Goal: Complete application form

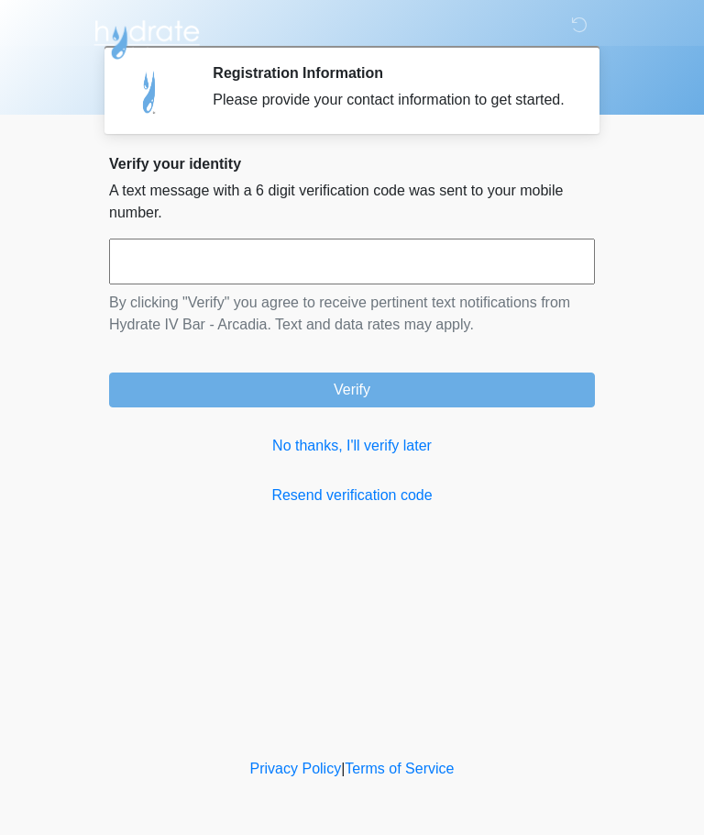
click at [161, 284] on input "text" at bounding box center [352, 261] width 486 height 46
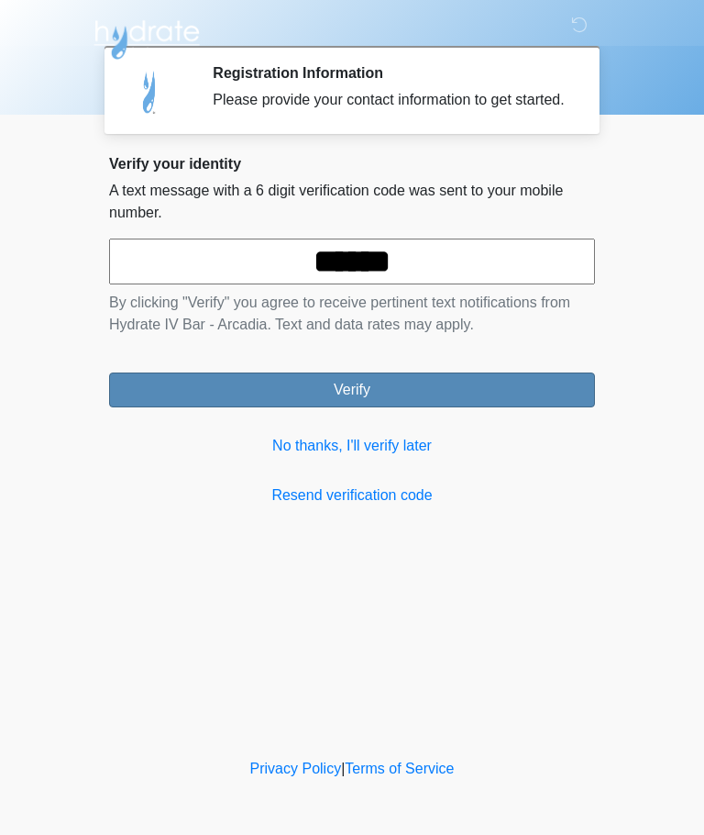
type input "******"
click at [383, 407] on button "Verify" at bounding box center [352, 389] width 486 height 35
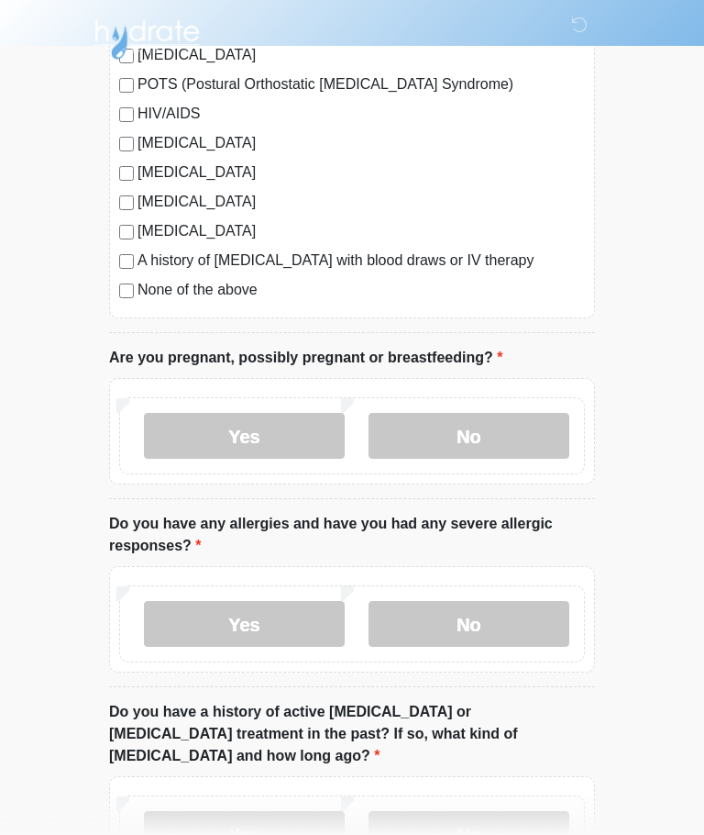
scroll to position [482, 0]
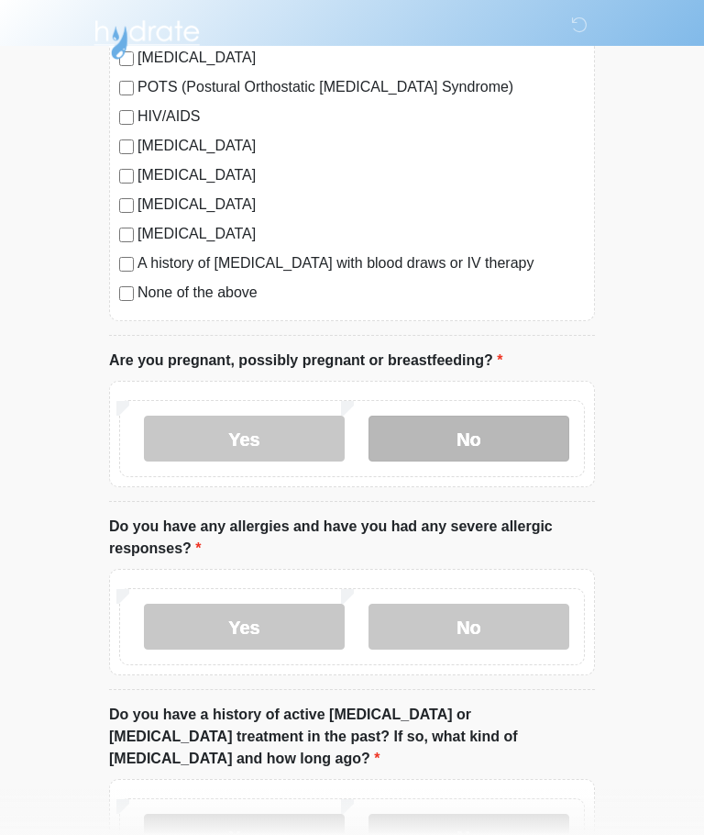
click at [487, 443] on label "No" at bounding box center [469, 439] width 201 height 46
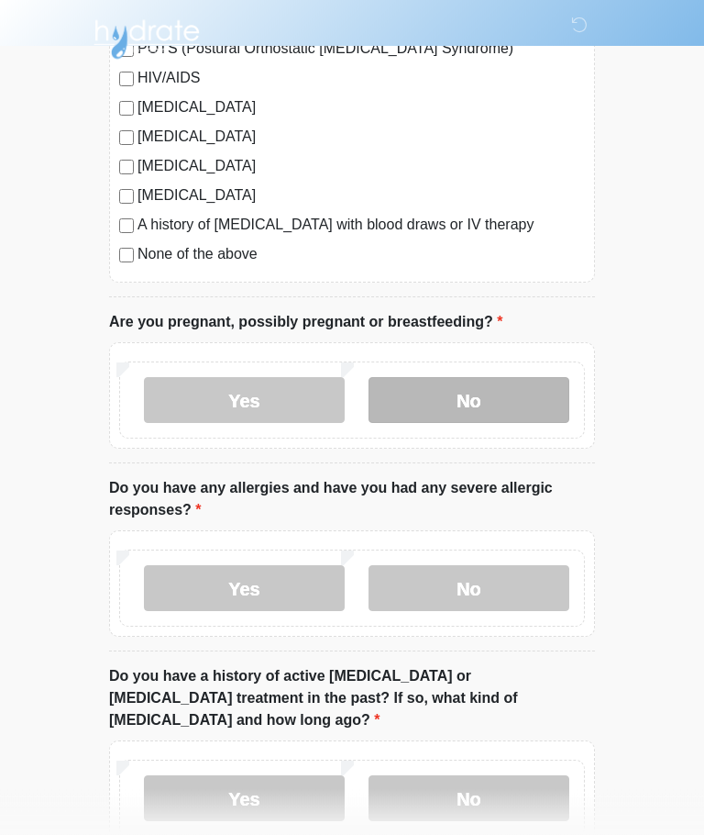
scroll to position [529, 0]
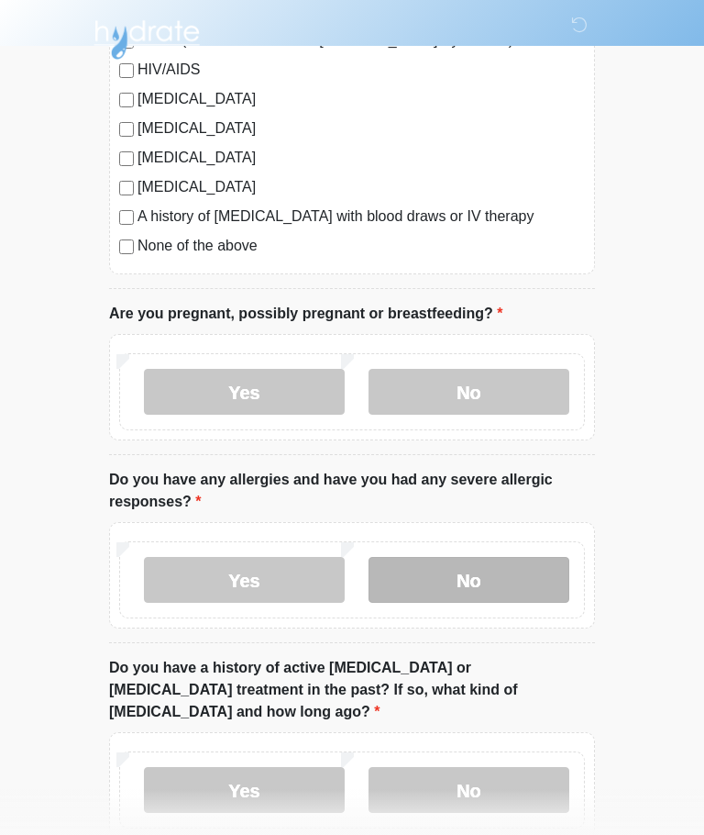
click at [497, 592] on label "No" at bounding box center [469, 580] width 201 height 46
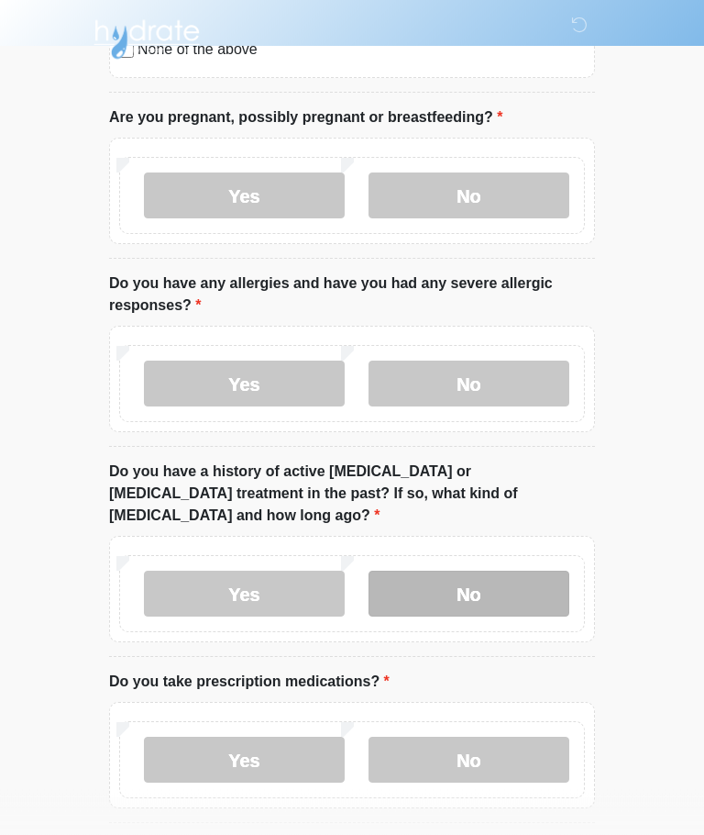
click at [486, 572] on label "No" at bounding box center [469, 594] width 201 height 46
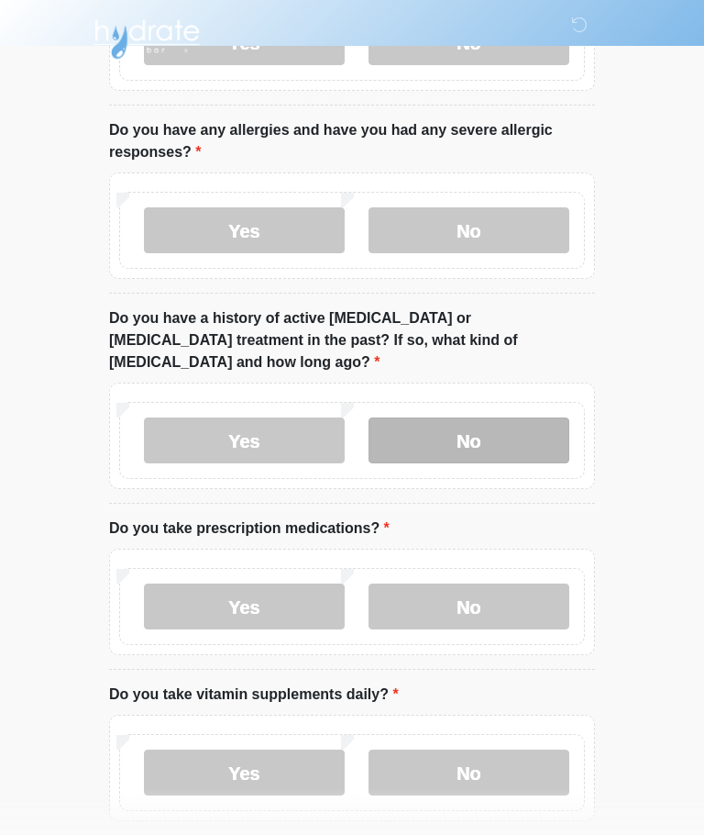
scroll to position [880, 0]
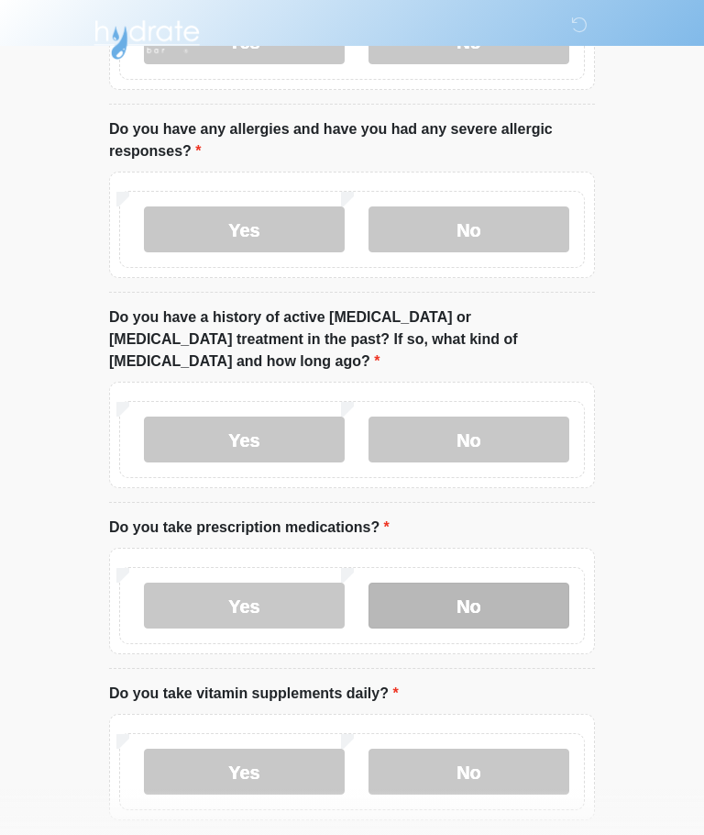
click at [483, 585] on label "No" at bounding box center [469, 605] width 201 height 46
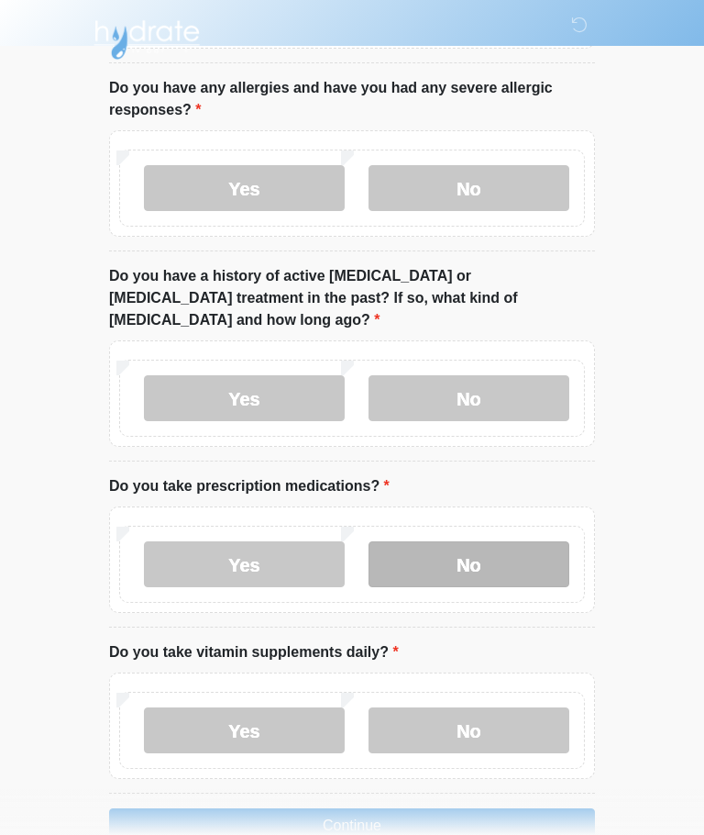
scroll to position [940, 0]
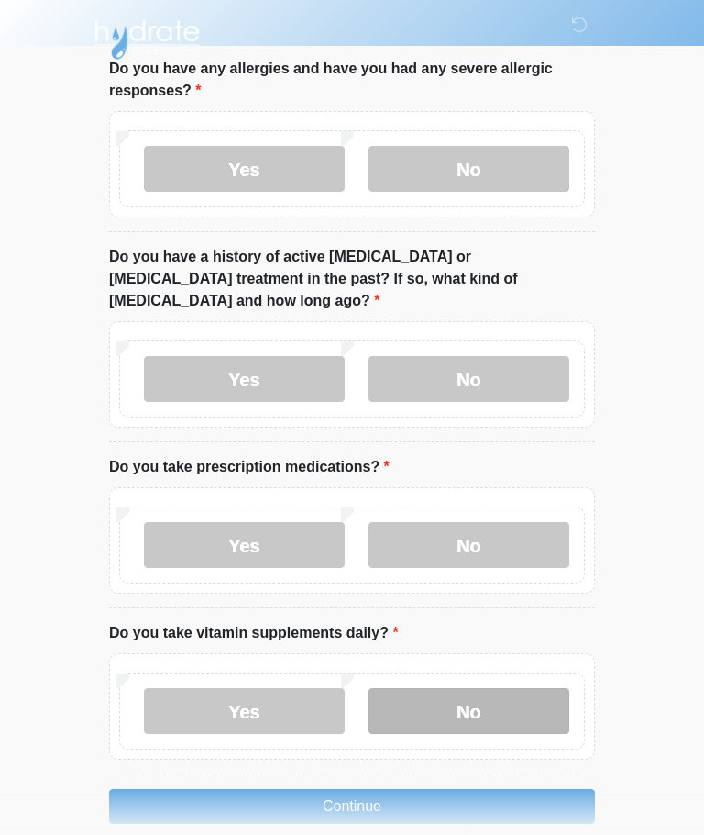
click at [480, 688] on label "No" at bounding box center [469, 711] width 201 height 46
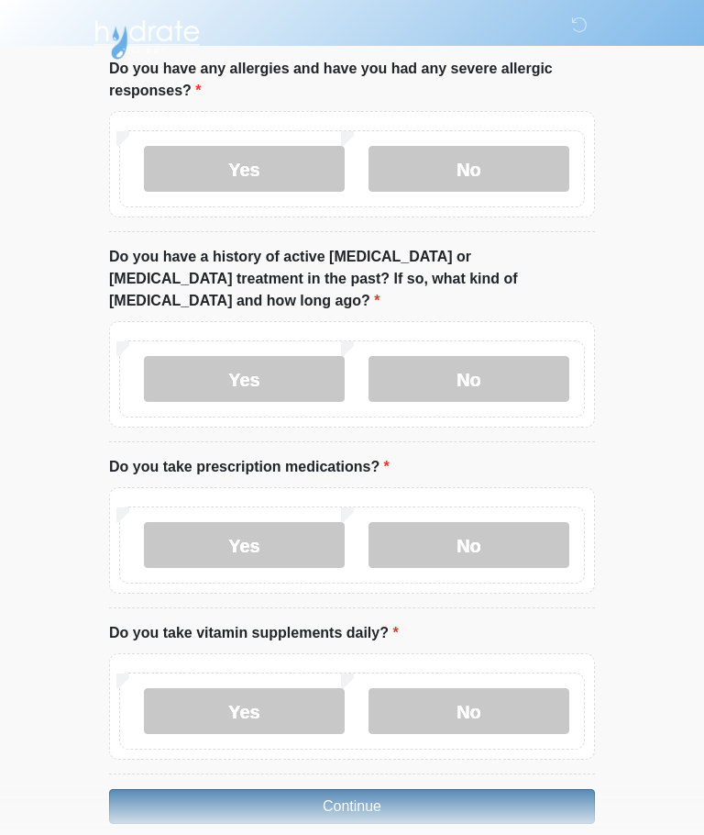
click at [397, 789] on button "Continue" at bounding box center [352, 806] width 486 height 35
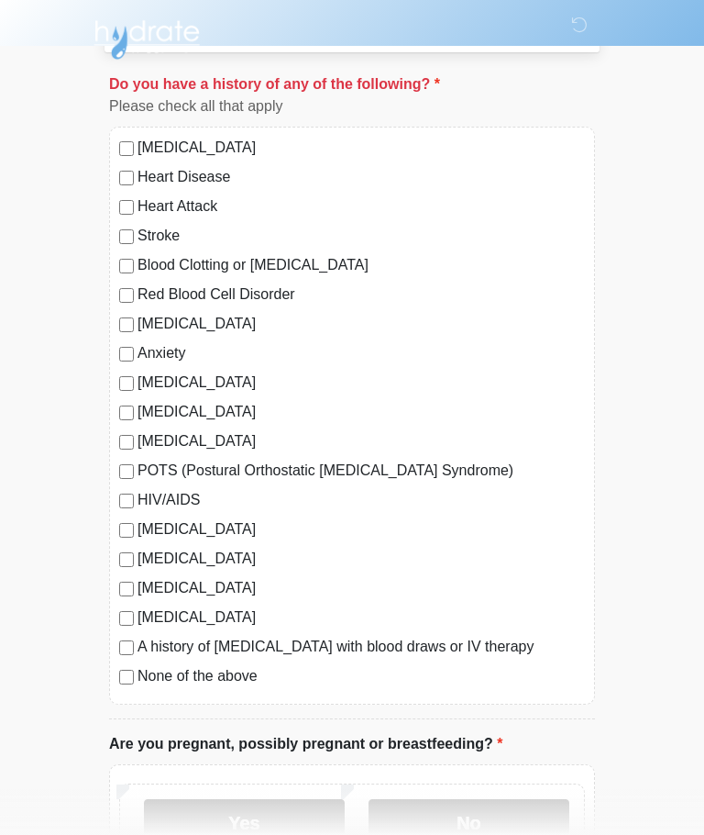
click at [13, 371] on body "‎ ‎ ‎ ‎ Medical History Questions Please answer all questions with honesty and …" at bounding box center [352, 318] width 704 height 835
click at [477, 829] on label "No" at bounding box center [469, 822] width 201 height 46
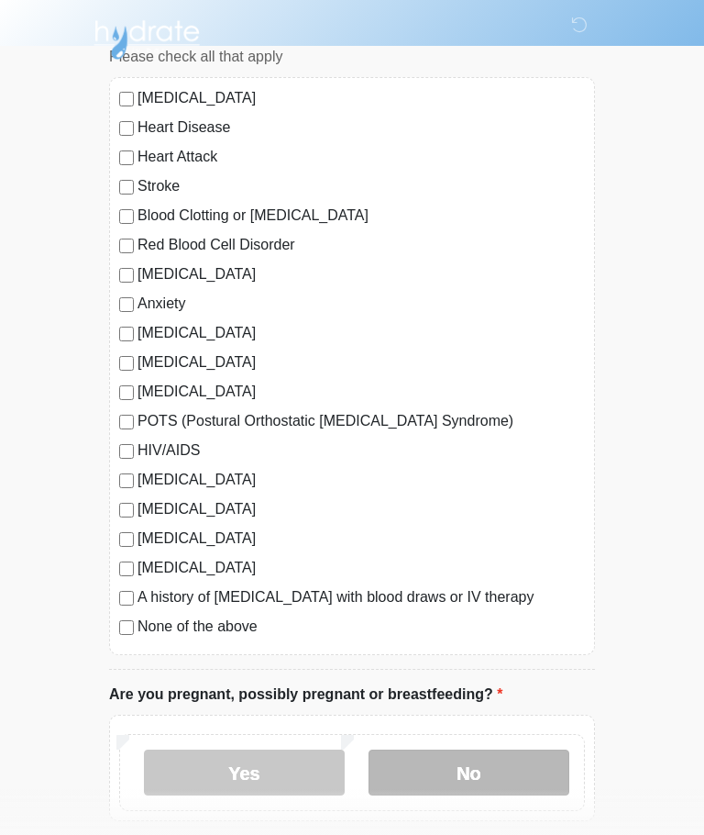
scroll to position [152, 0]
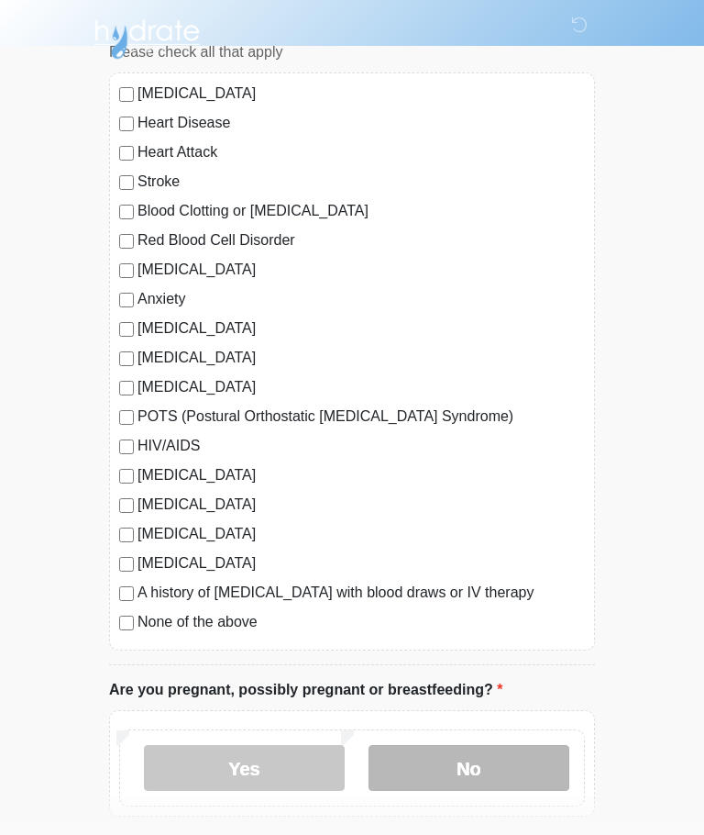
click at [465, 781] on label "No" at bounding box center [469, 769] width 201 height 46
click at [459, 782] on label "No" at bounding box center [469, 769] width 201 height 46
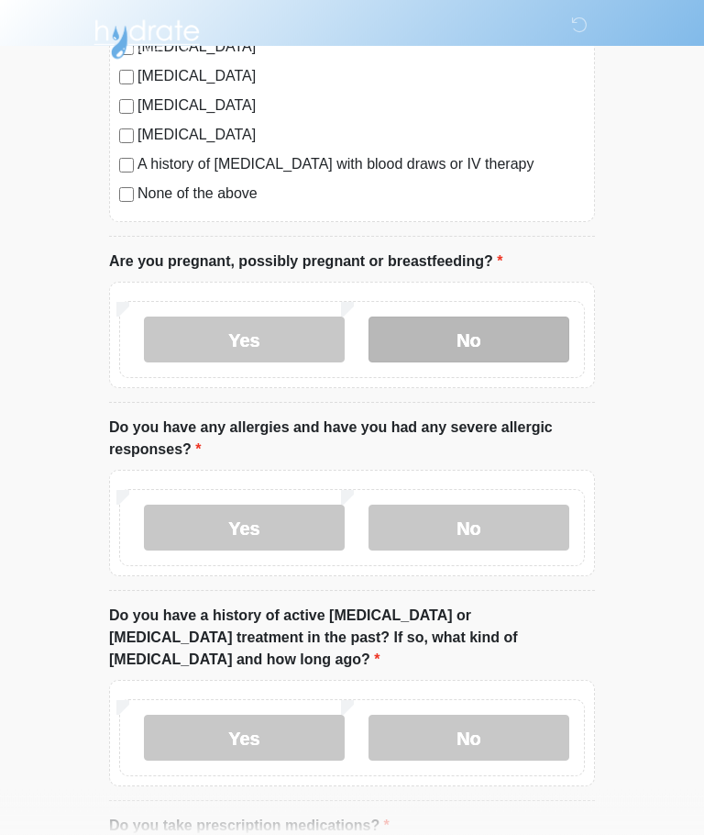
scroll to position [582, 0]
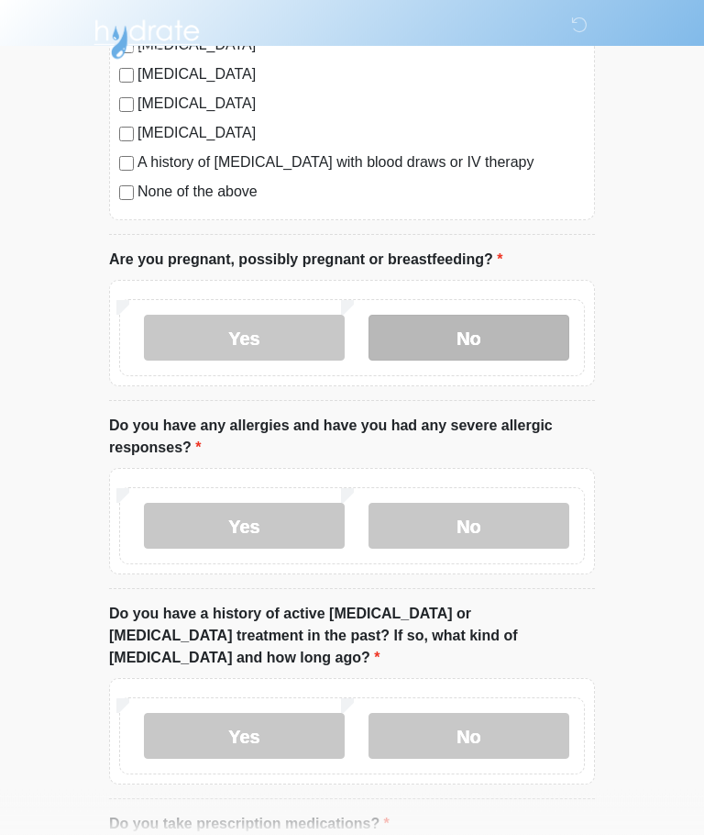
click at [477, 342] on label "No" at bounding box center [469, 339] width 201 height 46
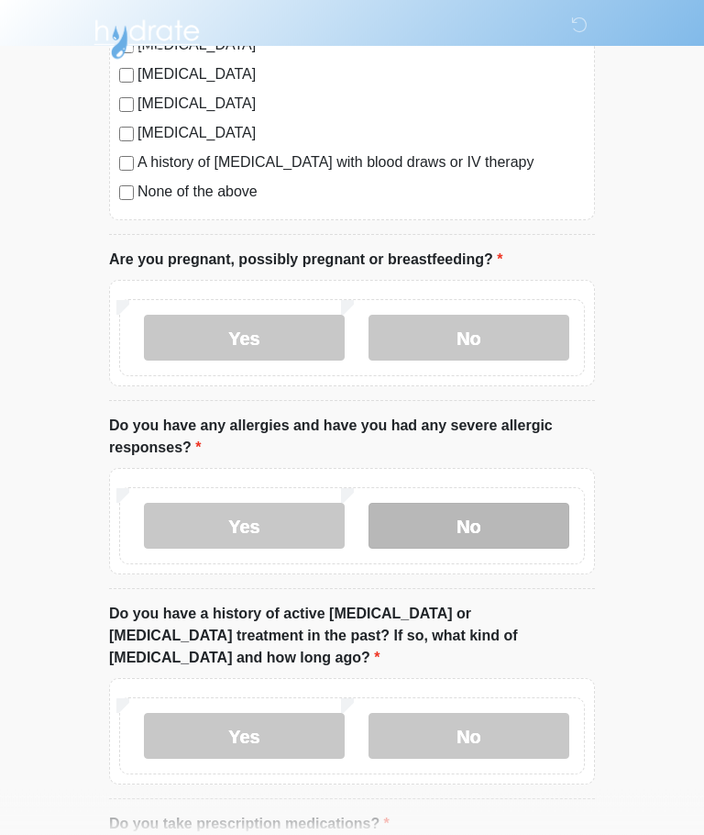
click at [475, 537] on label "No" at bounding box center [469, 527] width 201 height 46
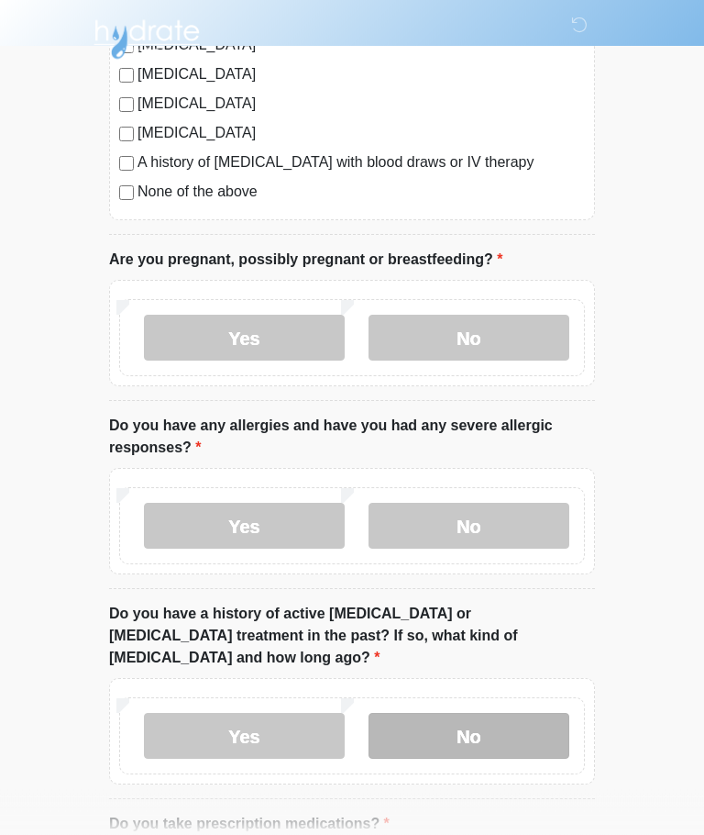
click at [480, 733] on label "No" at bounding box center [469, 737] width 201 height 46
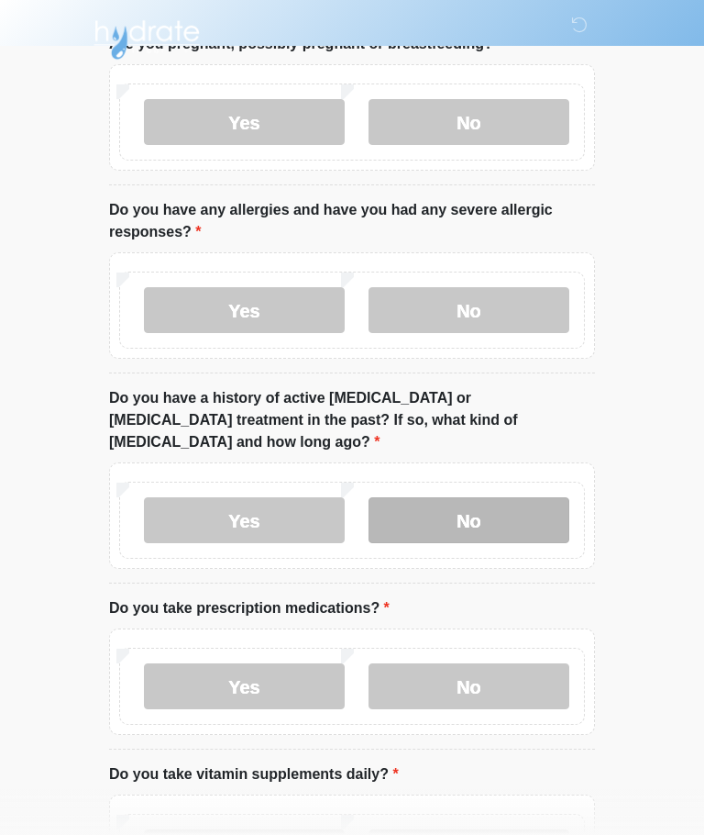
scroll to position [940, 0]
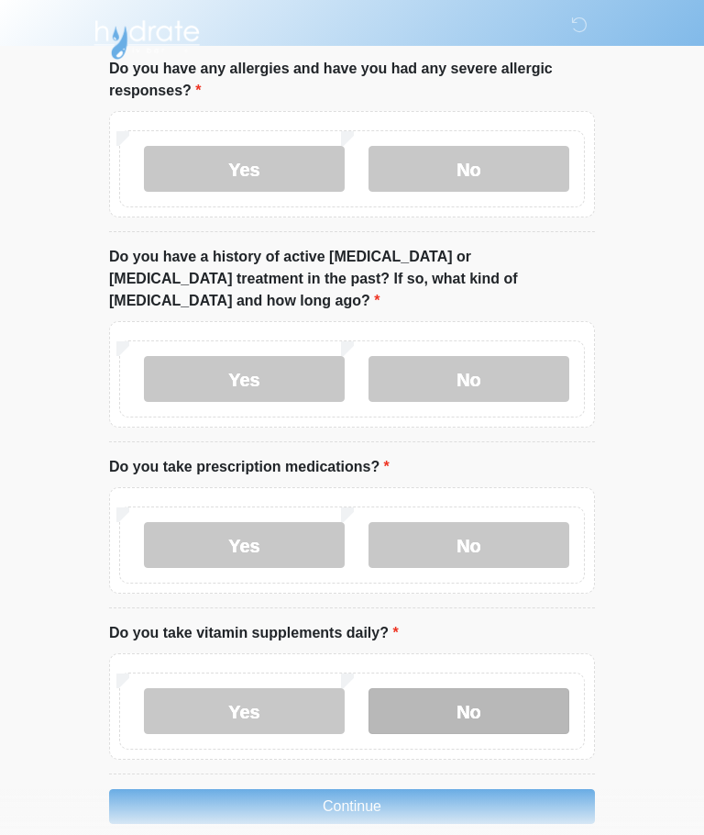
click at [476, 688] on label "No" at bounding box center [469, 711] width 201 height 46
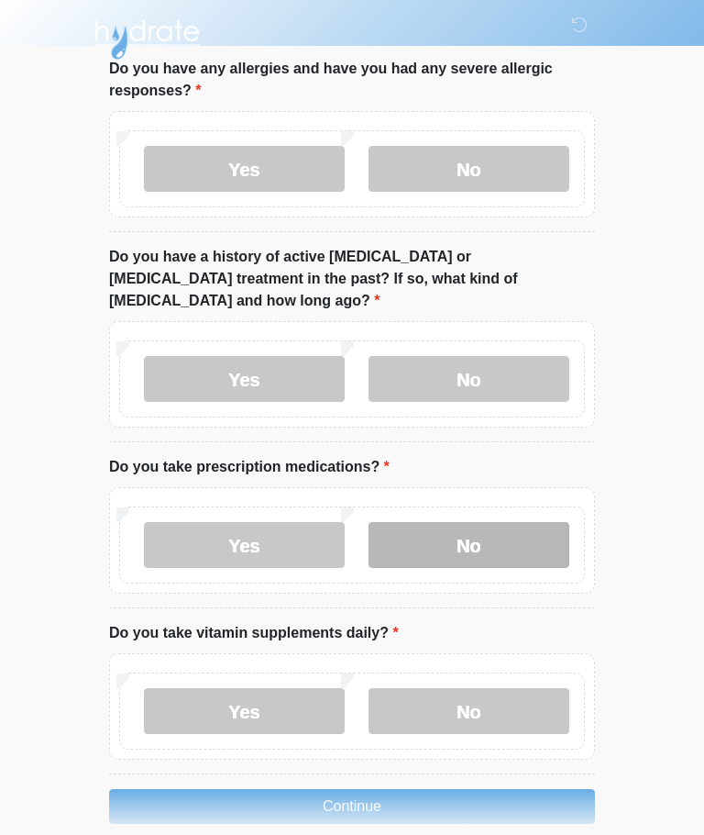
click at [494, 540] on label "No" at bounding box center [469, 545] width 201 height 46
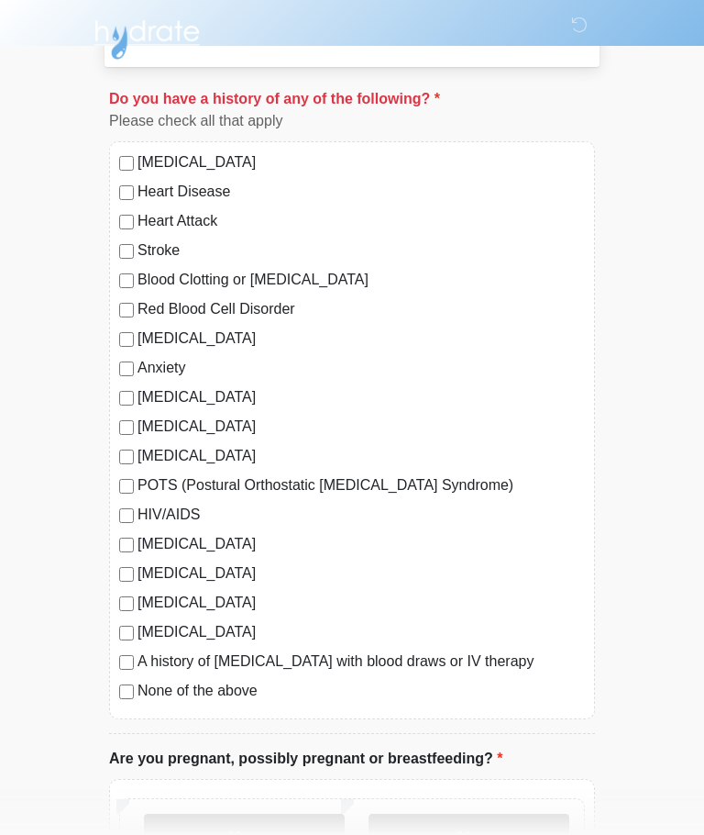
scroll to position [92, 0]
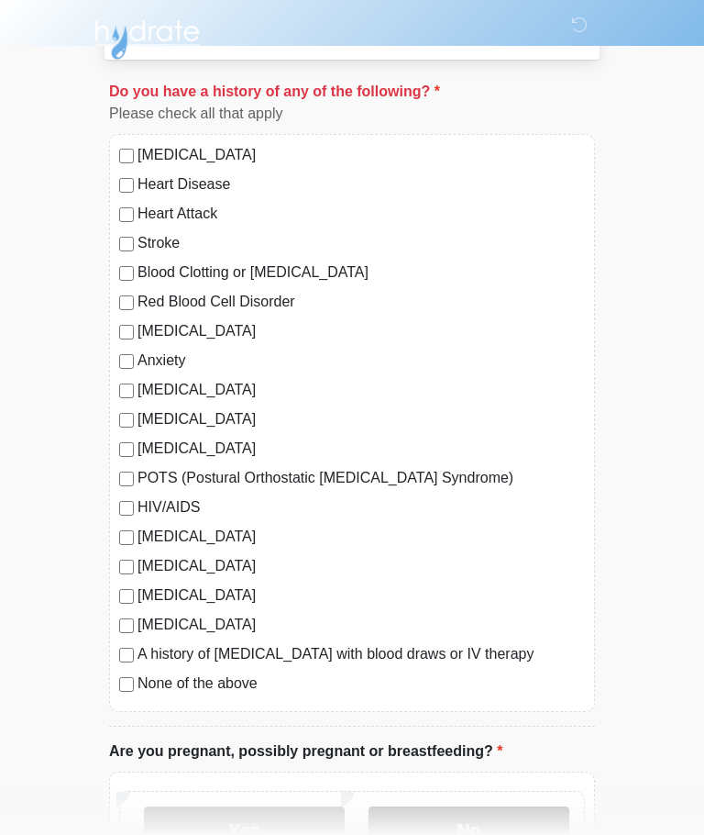
click at [471, 834] on label "No" at bounding box center [469, 829] width 201 height 46
click at [114, 678] on div "[MEDICAL_DATA] Heart Disease Heart Attack Stroke Blood Clotting or [MEDICAL_DAT…" at bounding box center [352, 423] width 486 height 578
click at [116, 670] on div "[MEDICAL_DATA] Heart Disease Heart Attack Stroke Blood Clotting or [MEDICAL_DAT…" at bounding box center [352, 423] width 486 height 578
click at [201, 681] on label "None of the above" at bounding box center [362, 683] width 448 height 22
click at [492, 834] on label "No" at bounding box center [469, 829] width 201 height 46
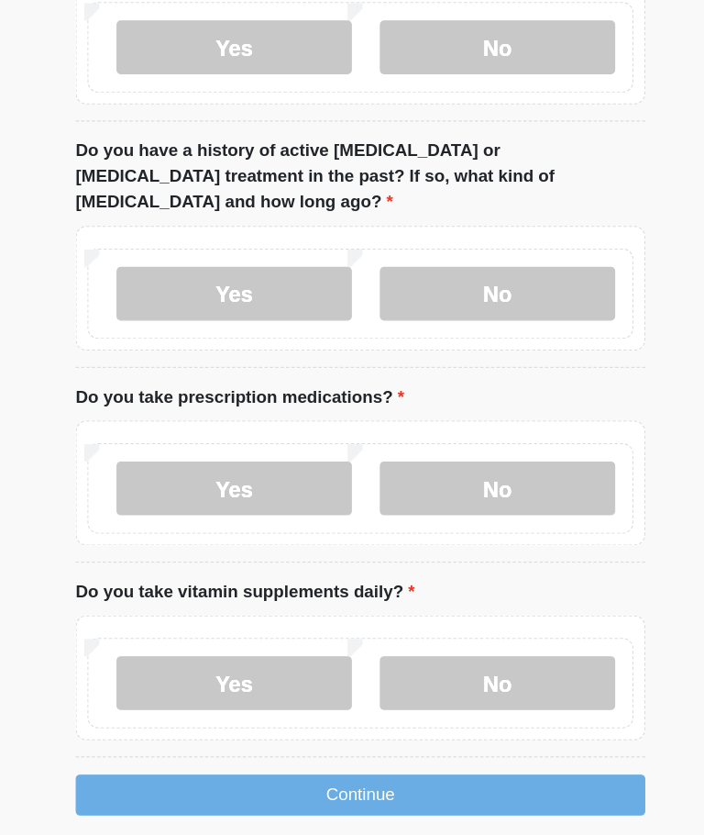
scroll to position [1004, 0]
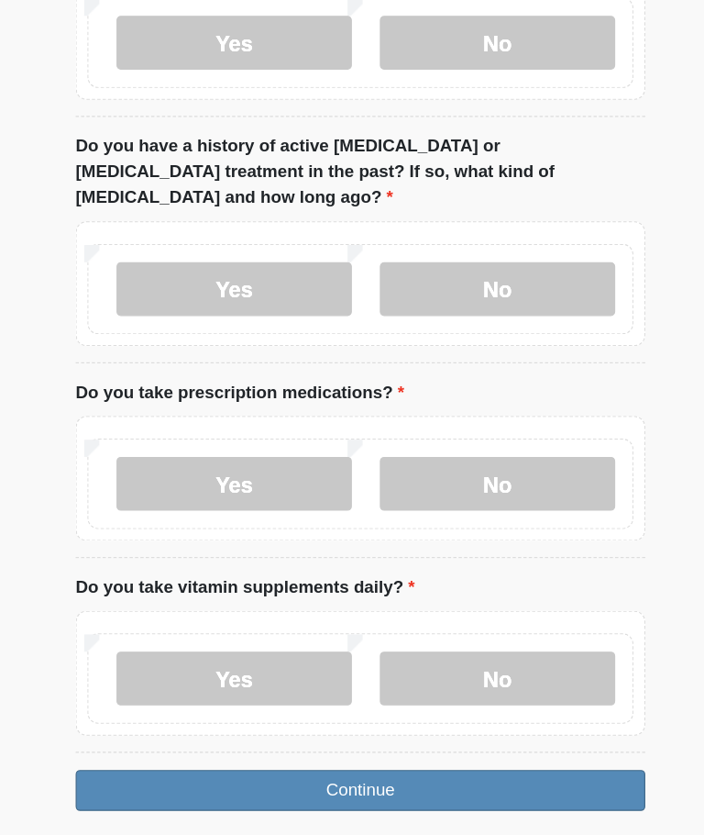
click at [290, 726] on button "Continue" at bounding box center [352, 743] width 486 height 35
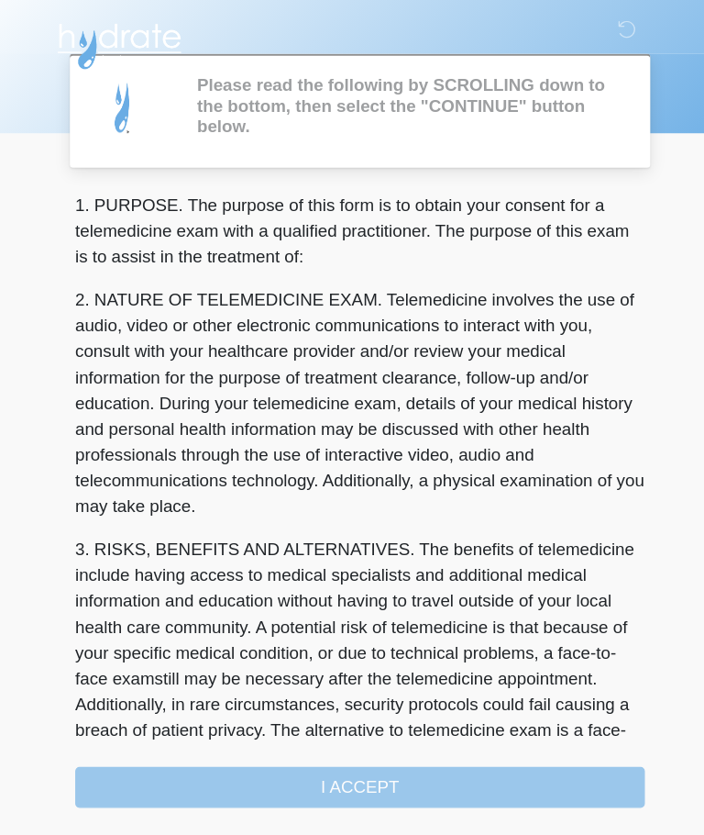
scroll to position [0, 0]
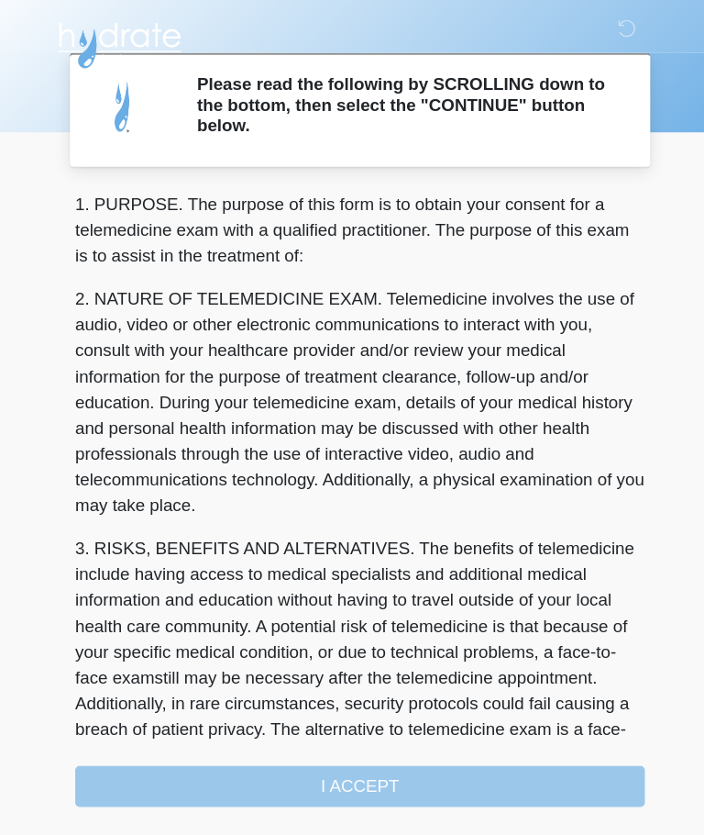
click at [324, 671] on div "1. PURPOSE. The purpose of this form is to obtain your consent for a telemedici…" at bounding box center [352, 426] width 486 height 525
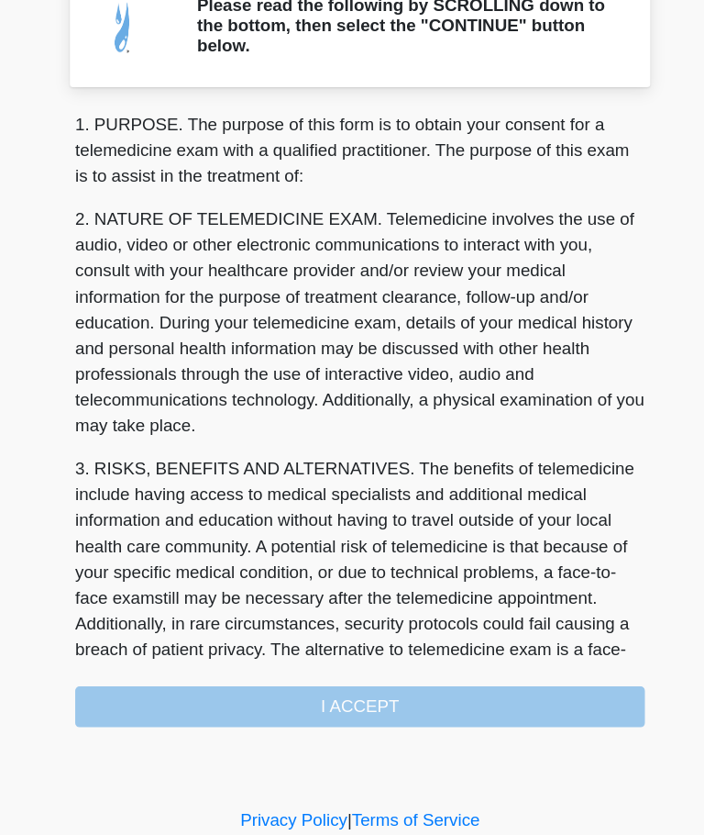
click at [358, 607] on div "1. PURPOSE. The purpose of this form is to obtain your consent for a telemedici…" at bounding box center [352, 426] width 486 height 525
click at [310, 601] on div "1. PURPOSE. The purpose of this form is to obtain your consent for a telemedici…" at bounding box center [352, 426] width 486 height 525
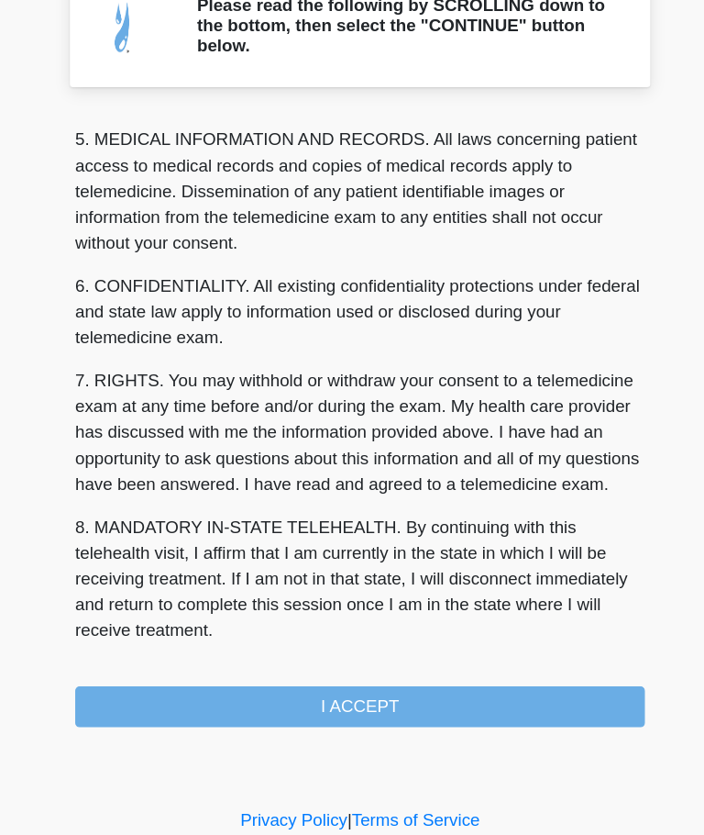
scroll to position [596, 0]
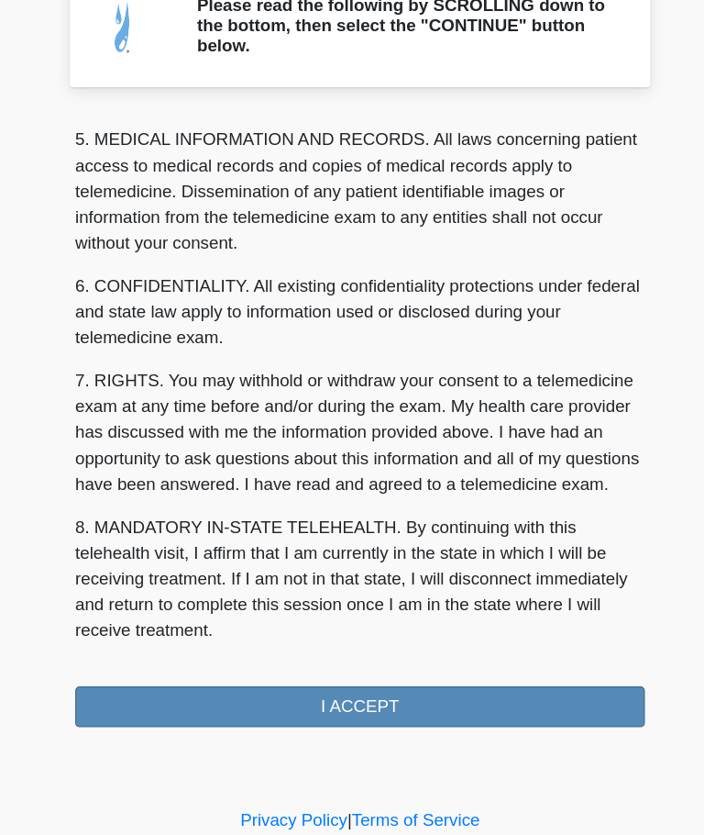
click at [302, 654] on button "I ACCEPT" at bounding box center [352, 671] width 486 height 35
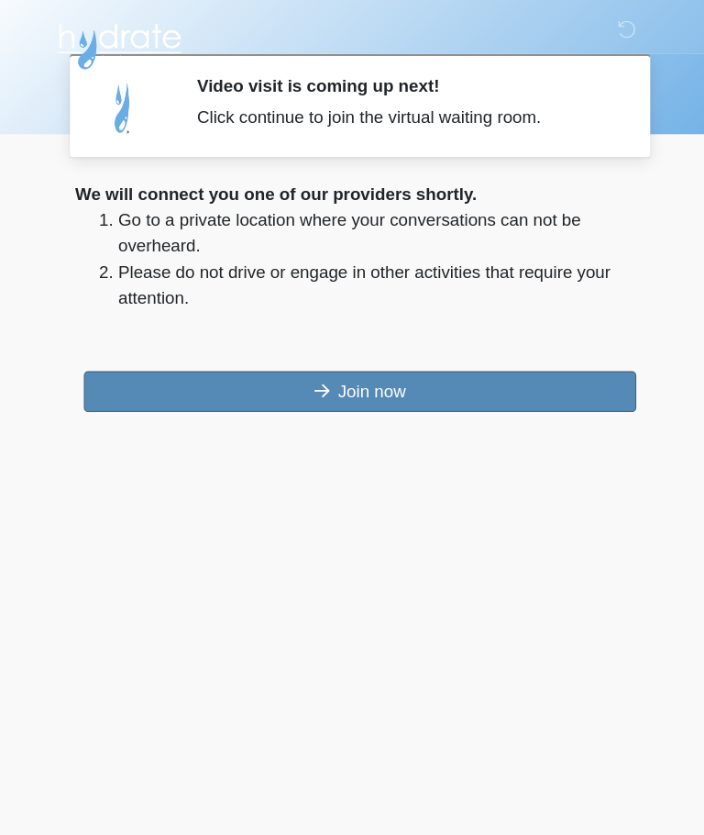
click at [305, 327] on button "Join now" at bounding box center [351, 333] width 471 height 35
